Goal: Task Accomplishment & Management: Manage account settings

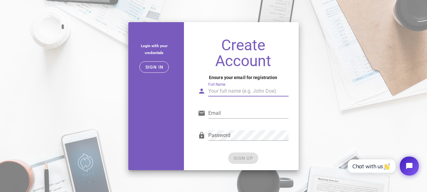
click at [228, 89] on input "Full Name" at bounding box center [248, 91] width 80 height 10
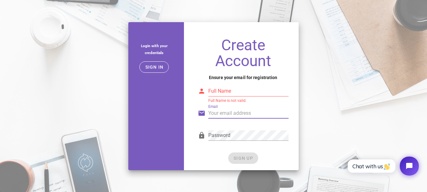
click at [225, 117] on input "Email" at bounding box center [248, 113] width 80 height 10
type input "ousslim@gmail.com"
click at [233, 89] on input "Full Name" at bounding box center [248, 91] width 80 height 10
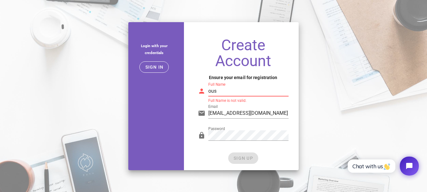
click at [239, 95] on input "ous" at bounding box center [248, 91] width 80 height 10
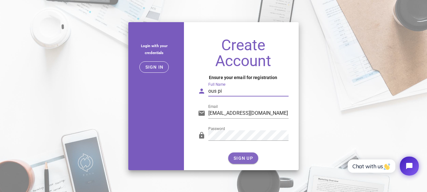
type input "ous pi"
click at [249, 154] on button "SIGN UP" at bounding box center [243, 157] width 30 height 11
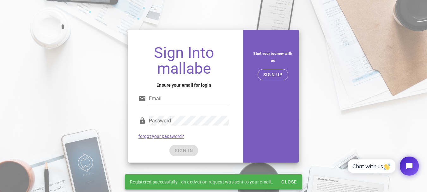
type input "ousslim@gmail.com"
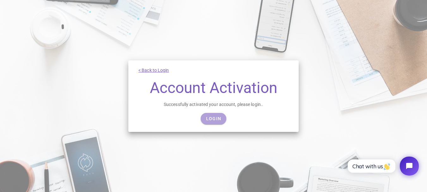
click at [220, 117] on span "Login" at bounding box center [213, 118] width 15 height 5
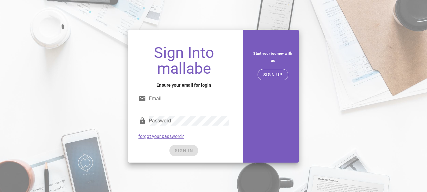
type input "[EMAIL_ADDRESS][DOMAIN_NAME]"
click at [198, 100] on input "ousslim@gmail.com" at bounding box center [189, 99] width 80 height 10
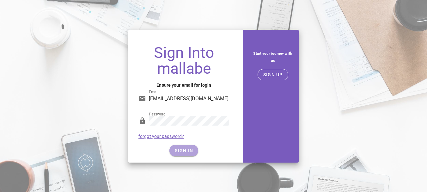
click at [188, 151] on span "SIGN IN" at bounding box center [184, 150] width 19 height 5
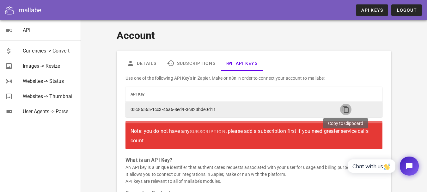
click at [346, 108] on icon "button" at bounding box center [346, 110] width 8 height 8
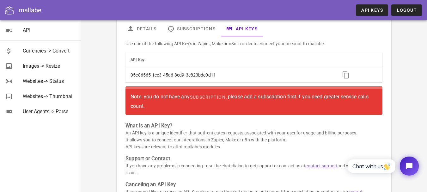
scroll to position [22, 0]
